Goal: Find contact information: Find contact information

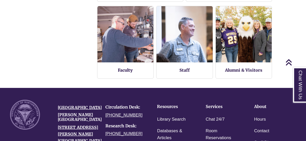
scroll to position [215, 0]
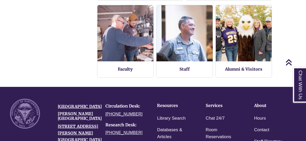
click at [290, 54] on body "Skip to Main Content Library Hours: 7:30am – 10:00pm Research Desk: 9:00am – 5:…" at bounding box center [153, 16] width 306 height 462
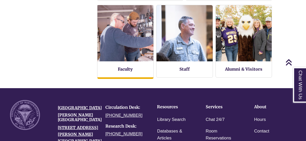
click at [142, 46] on img at bounding box center [126, 34] width 62 height 62
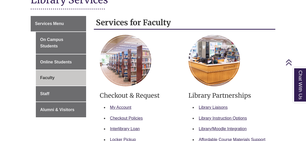
scroll to position [75, 0]
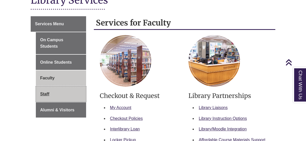
click at [70, 89] on link "Staff" at bounding box center [61, 93] width 50 height 15
